Goal: Task Accomplishment & Management: Use online tool/utility

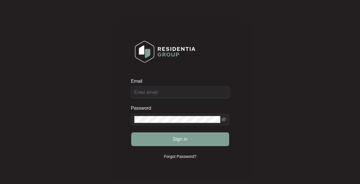
type input "[EMAIL_ADDRESS][DOMAIN_NAME]"
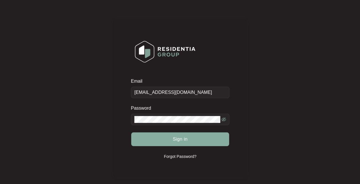
click at [181, 139] on span "Sign in" at bounding box center [180, 139] width 15 height 7
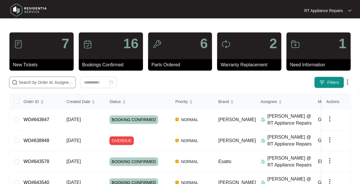
click at [54, 83] on input "text" at bounding box center [46, 82] width 54 height 6
type input "[PERSON_NAME]"
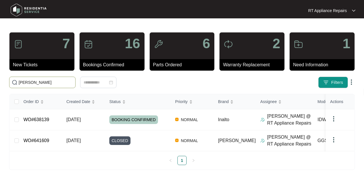
click at [81, 121] on span "[DATE]" at bounding box center [73, 119] width 14 height 5
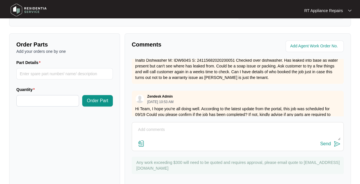
scroll to position [106, 0]
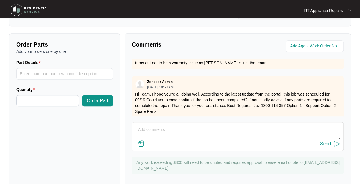
click at [266, 125] on textarea at bounding box center [238, 132] width 206 height 15
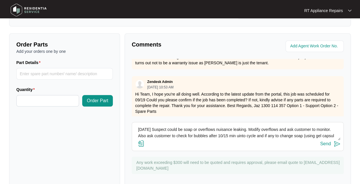
scroll to position [4, 0]
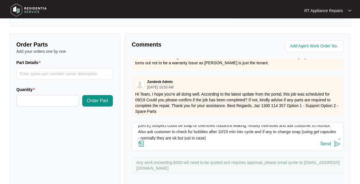
click at [242, 140] on div "Send" at bounding box center [238, 144] width 206 height 8
click at [238, 127] on textarea "[DATE] Suspect could be soap or overflows nuisance leaking. Modify overflows an…" at bounding box center [238, 132] width 206 height 15
type textarea "[DATE] Suspect could be soap or overflows nuisance leaking. Modify overflows an…"
click at [336, 140] on img at bounding box center [337, 143] width 7 height 7
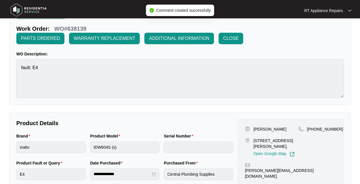
scroll to position [0, 0]
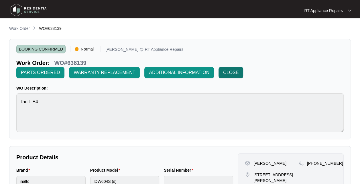
click at [232, 75] on span "CLOSE" at bounding box center [230, 72] width 15 height 7
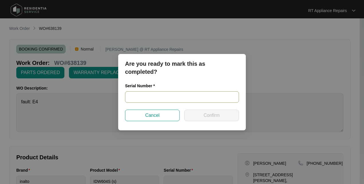
click at [158, 99] on input "text" at bounding box center [182, 96] width 114 height 11
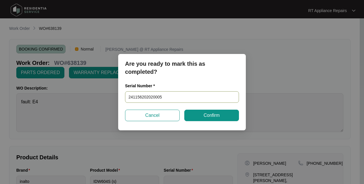
type input "2411562020200051"
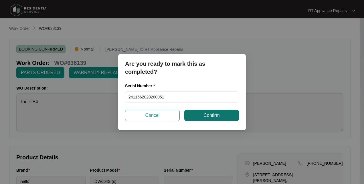
click at [211, 115] on span "Confirm" at bounding box center [212, 115] width 16 height 7
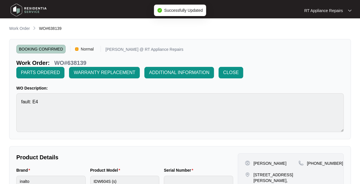
type input "2411562020200051"
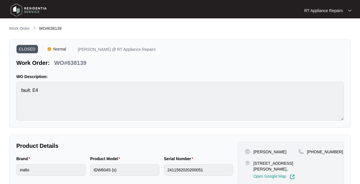
click at [338, 9] on p "RT Appliance Repairs" at bounding box center [323, 11] width 39 height 6
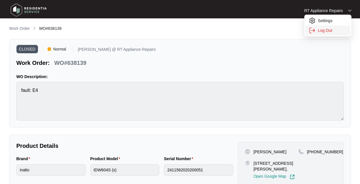
click at [326, 30] on p "Log Out" at bounding box center [332, 31] width 29 height 6
